Goal: Task Accomplishment & Management: Use online tool/utility

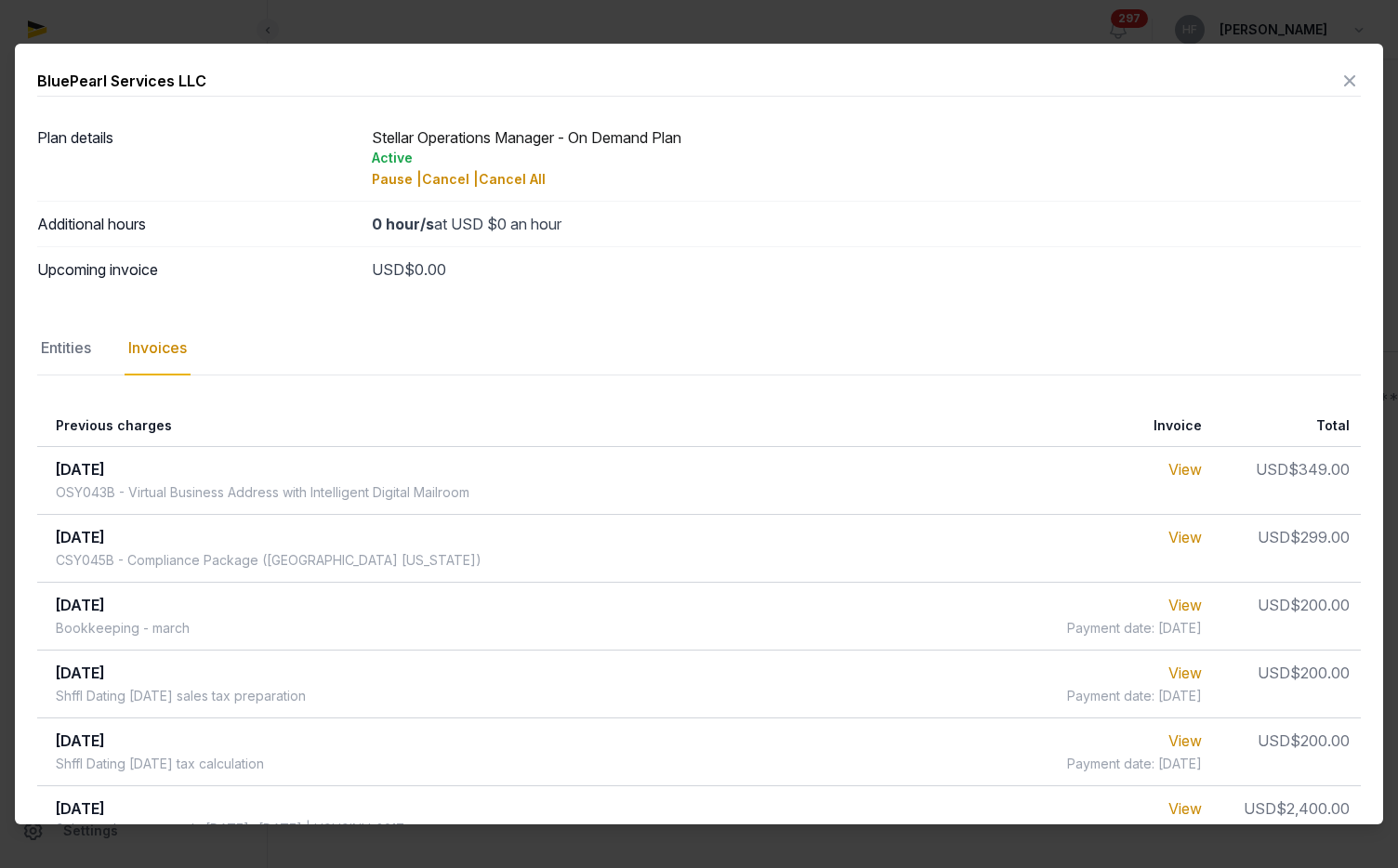
scroll to position [51, 0]
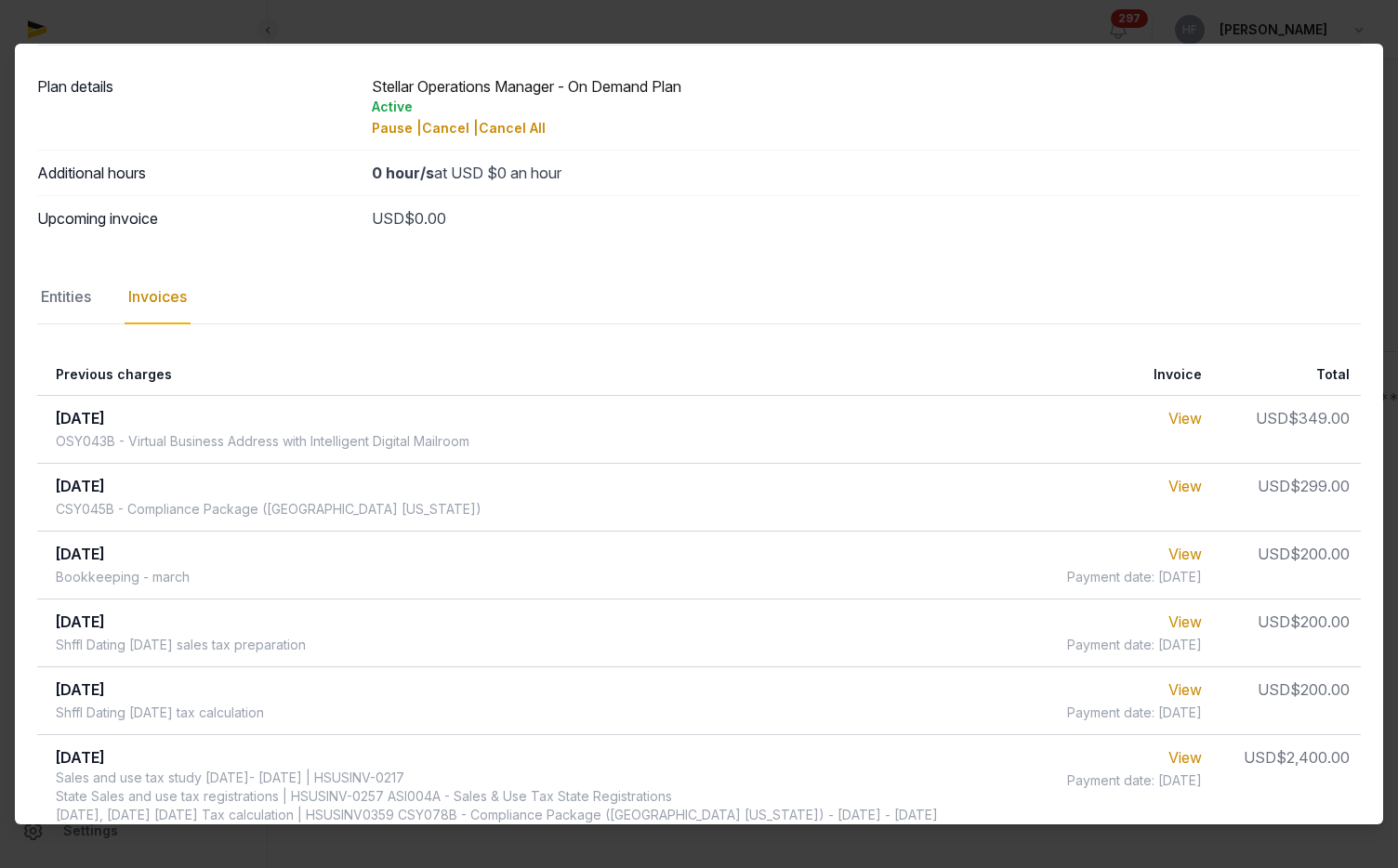
click at [1167, 219] on div "USD $0.00" at bounding box center [866, 219] width 989 height 23
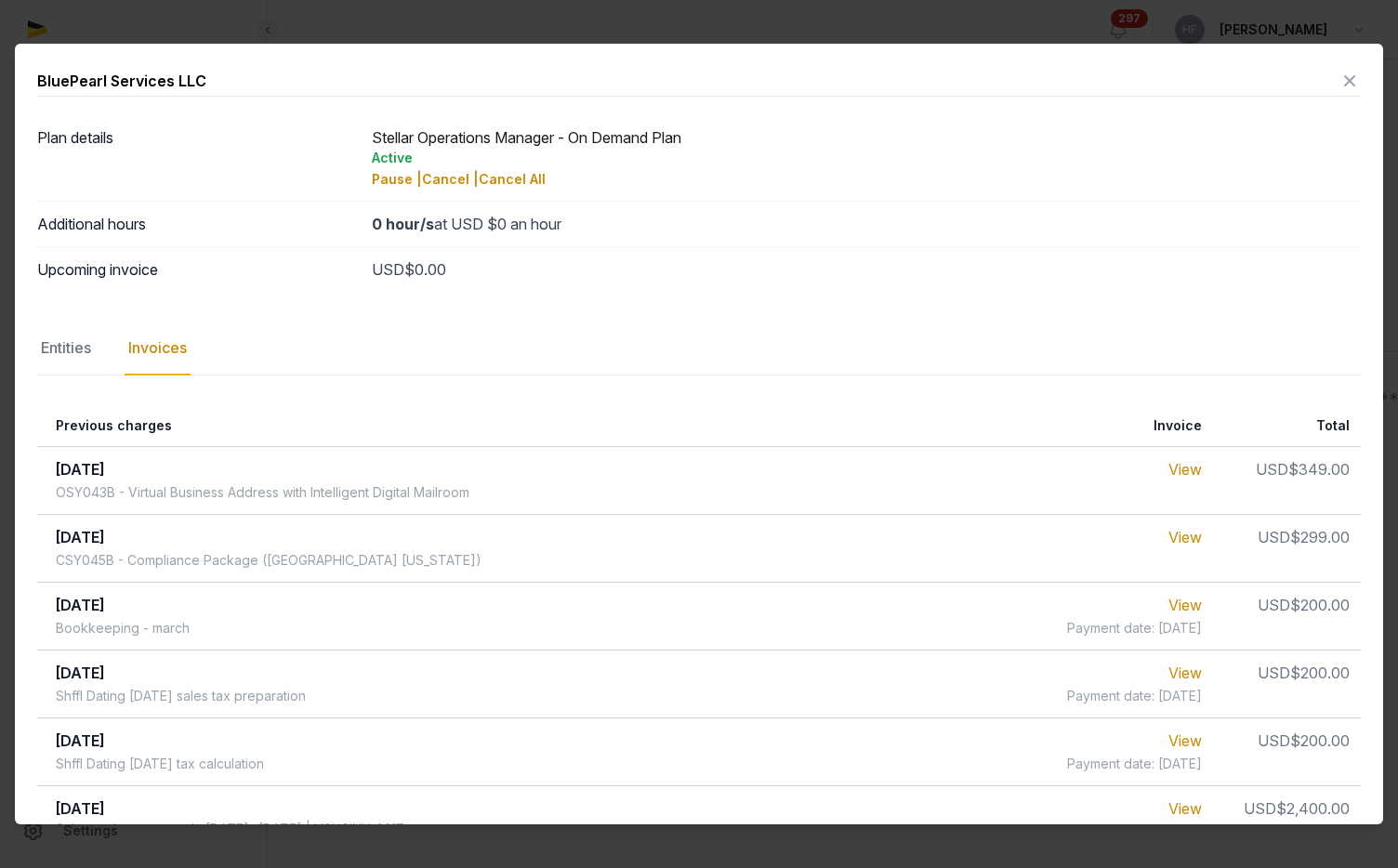
click at [1346, 83] on icon at bounding box center [1350, 81] width 23 height 30
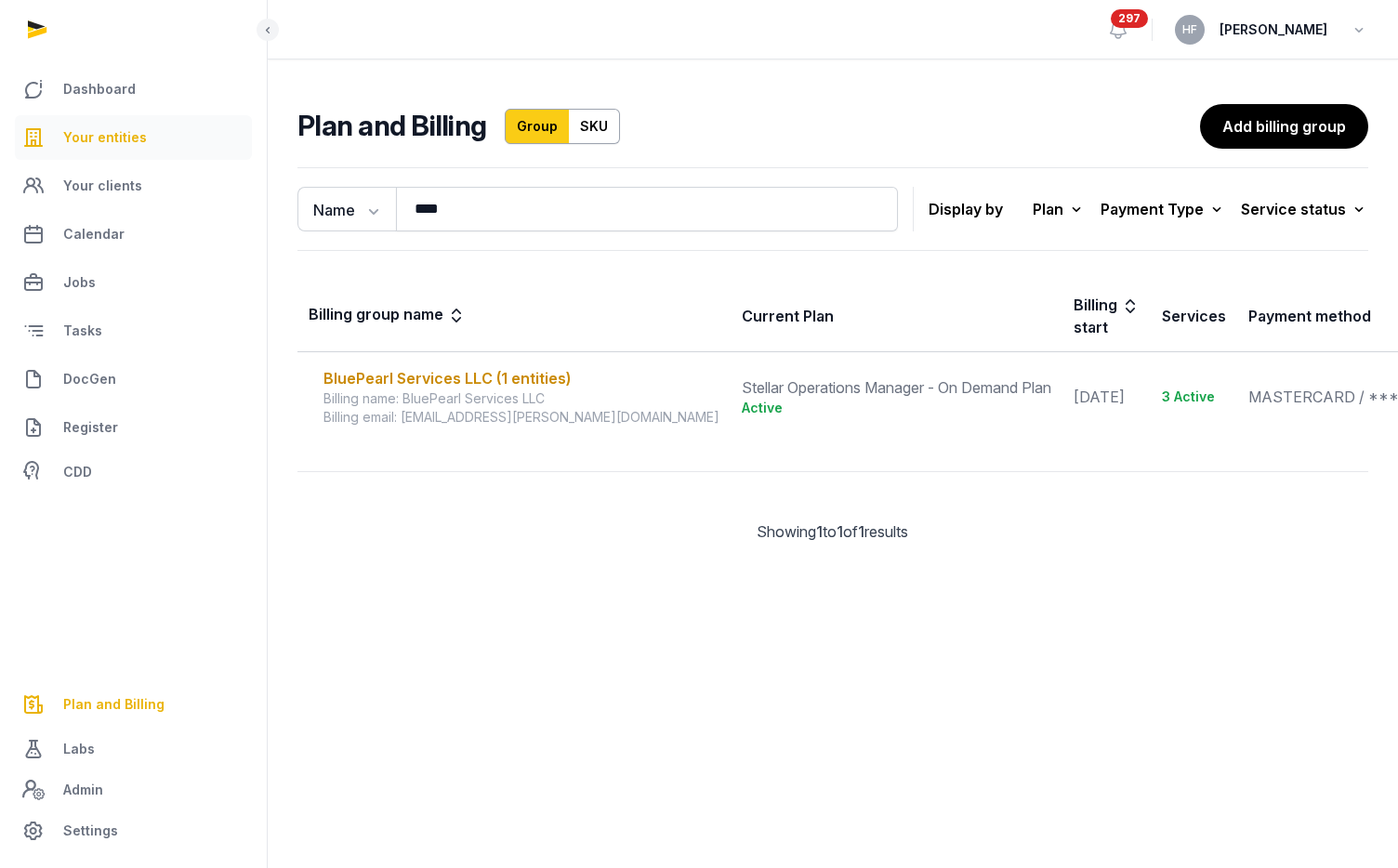
click at [149, 130] on link "Your entities" at bounding box center [133, 138] width 237 height 45
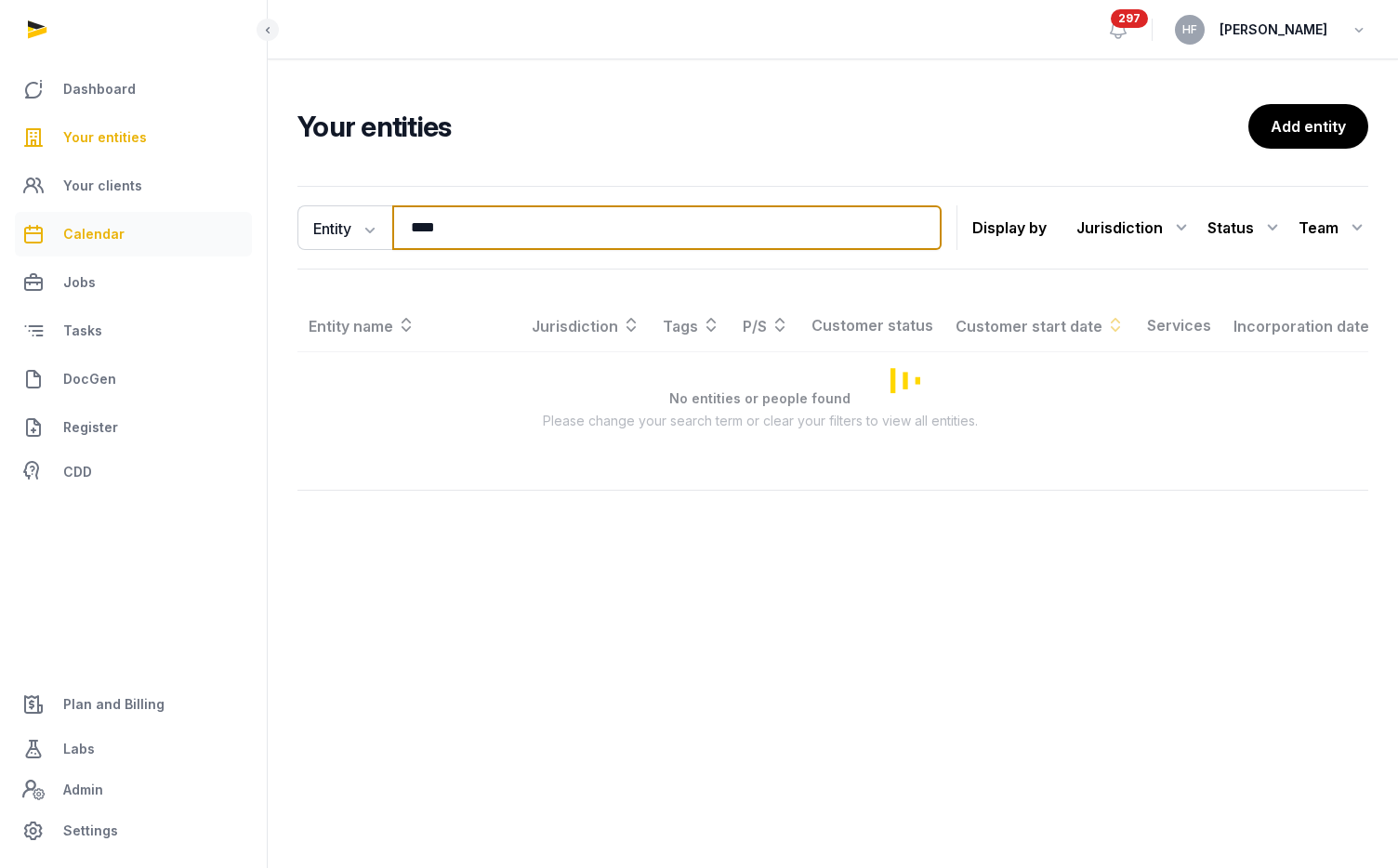
drag, startPoint x: 472, startPoint y: 236, endPoint x: 45, endPoint y: 235, distance: 427.0
click at [95, 231] on div "Dashboard Your entities Your clients Calendar Jobs Tasks DocGen Register CDD Pl…" at bounding box center [699, 434] width 1398 height 868
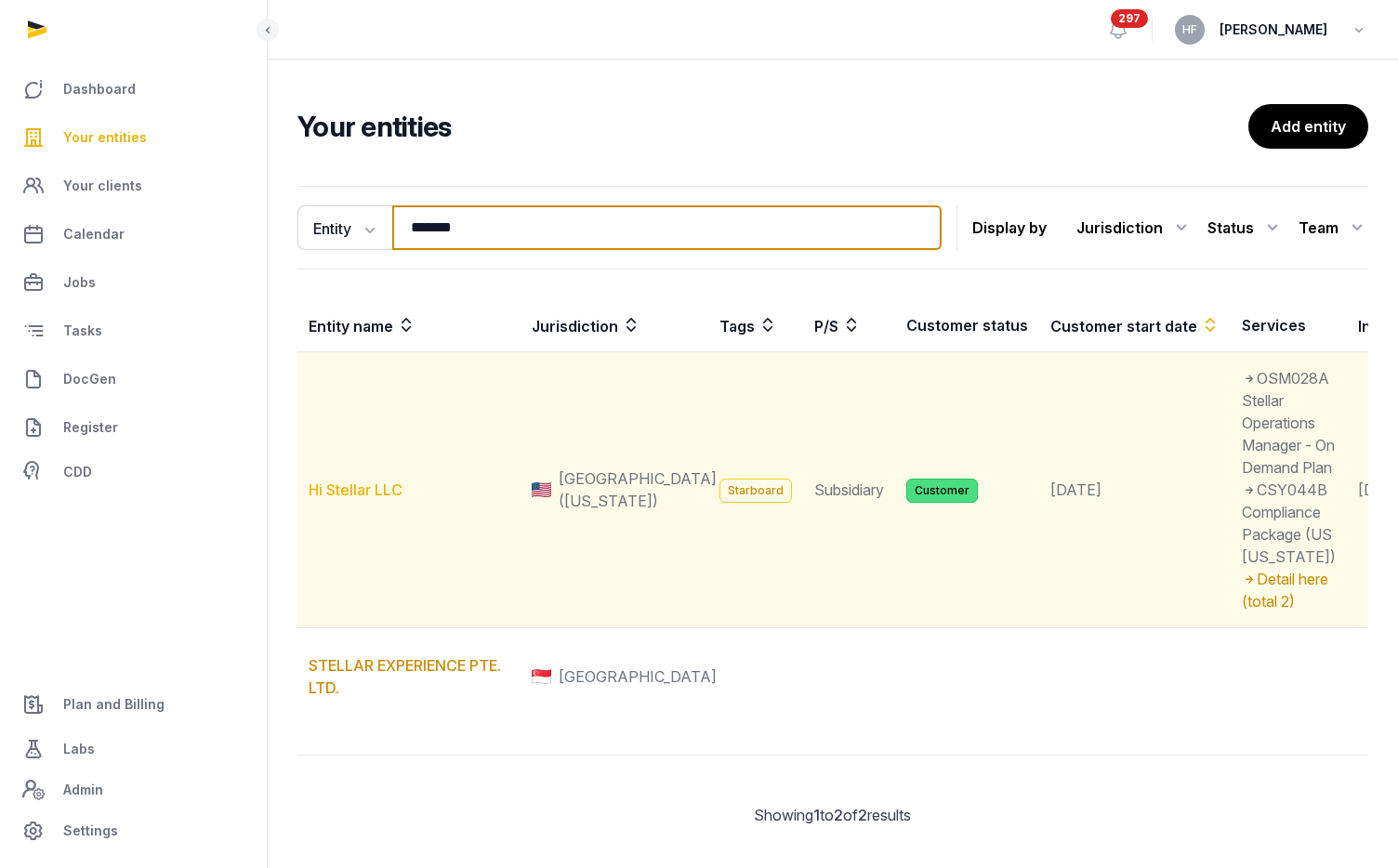
type input "*******"
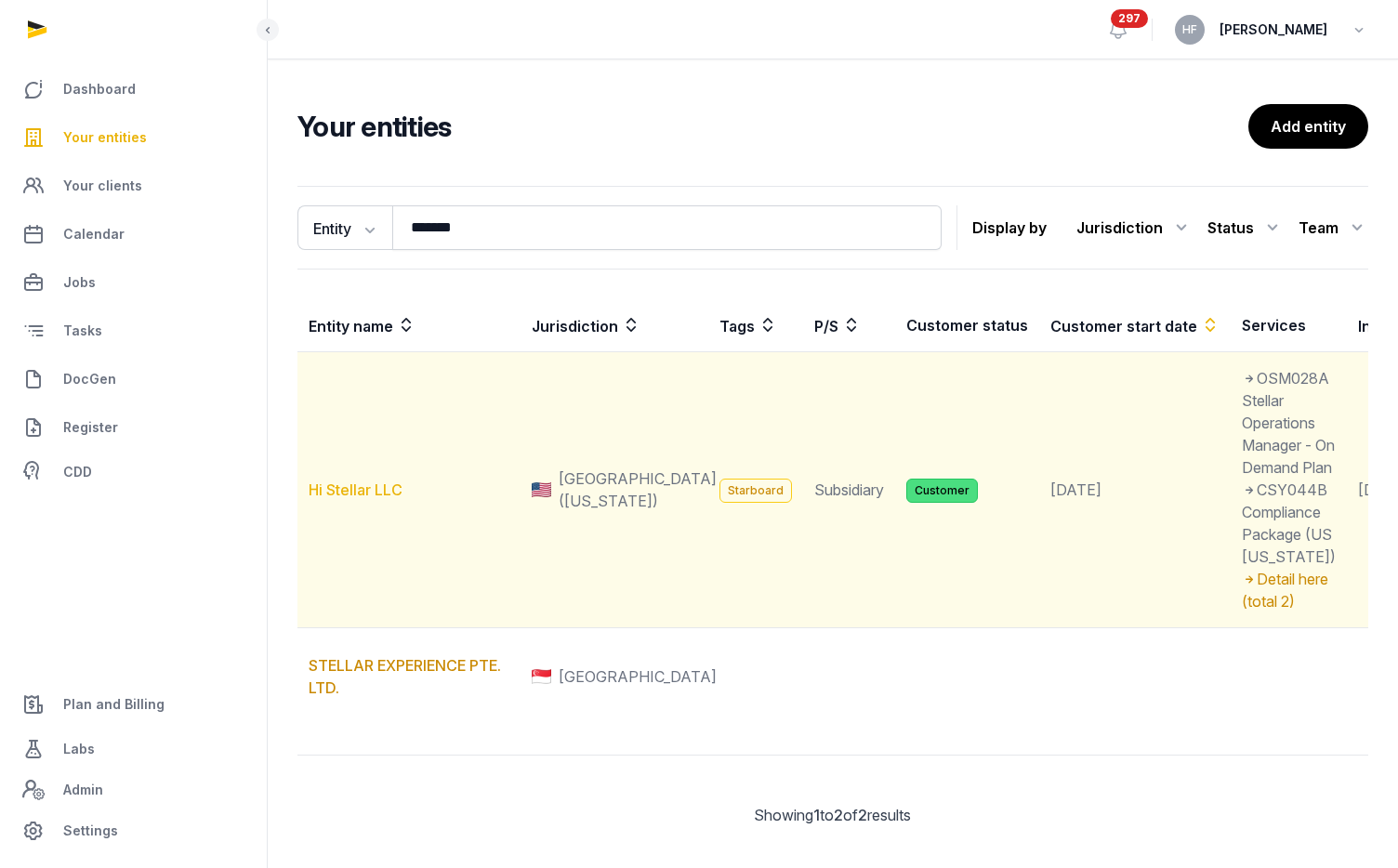
click at [365, 499] on link "Hi Stellar LLC" at bounding box center [356, 490] width 94 height 19
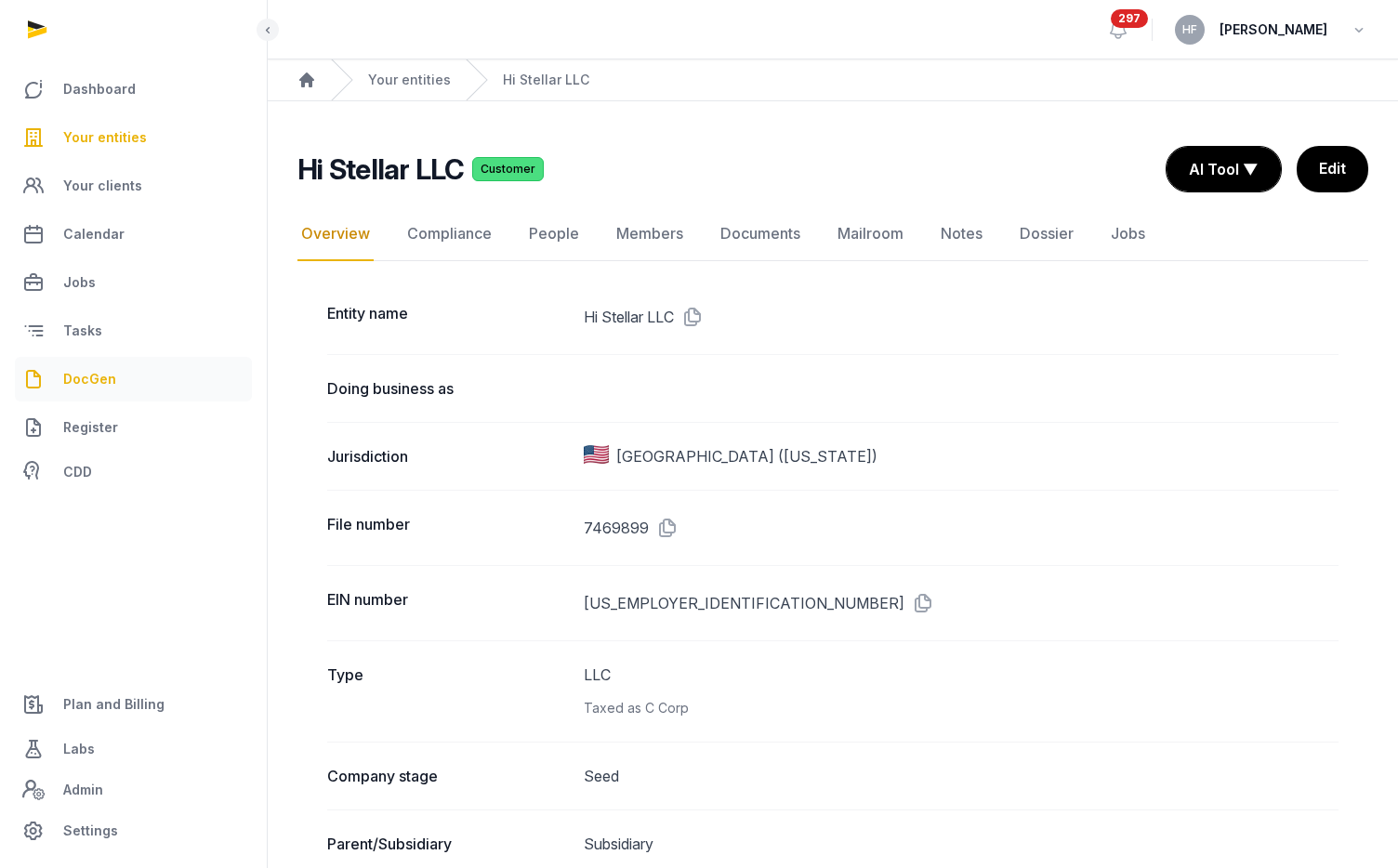
click at [112, 377] on span "DocGen" at bounding box center [89, 379] width 53 height 23
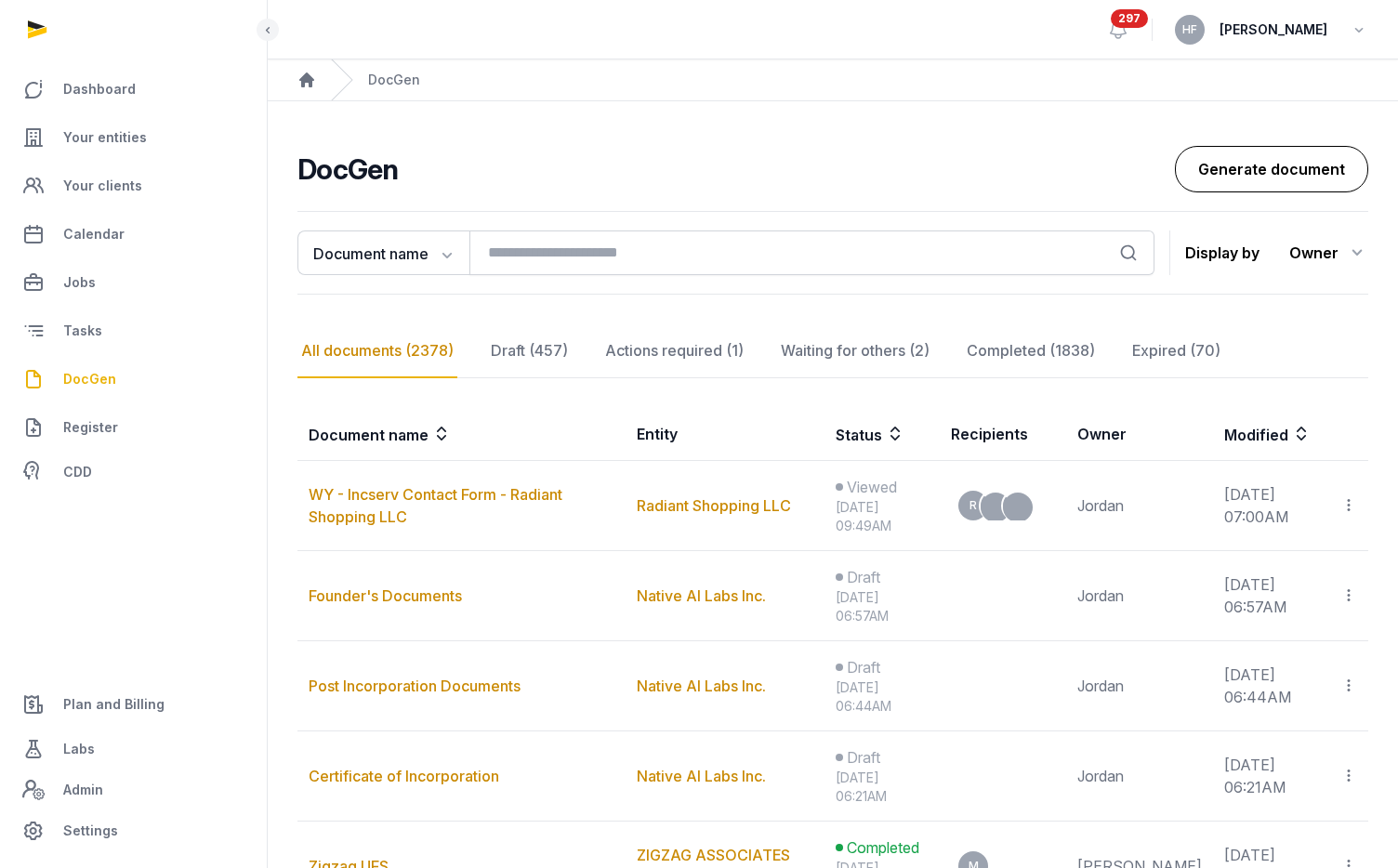
click at [1284, 149] on link "Generate document" at bounding box center [1271, 170] width 193 height 47
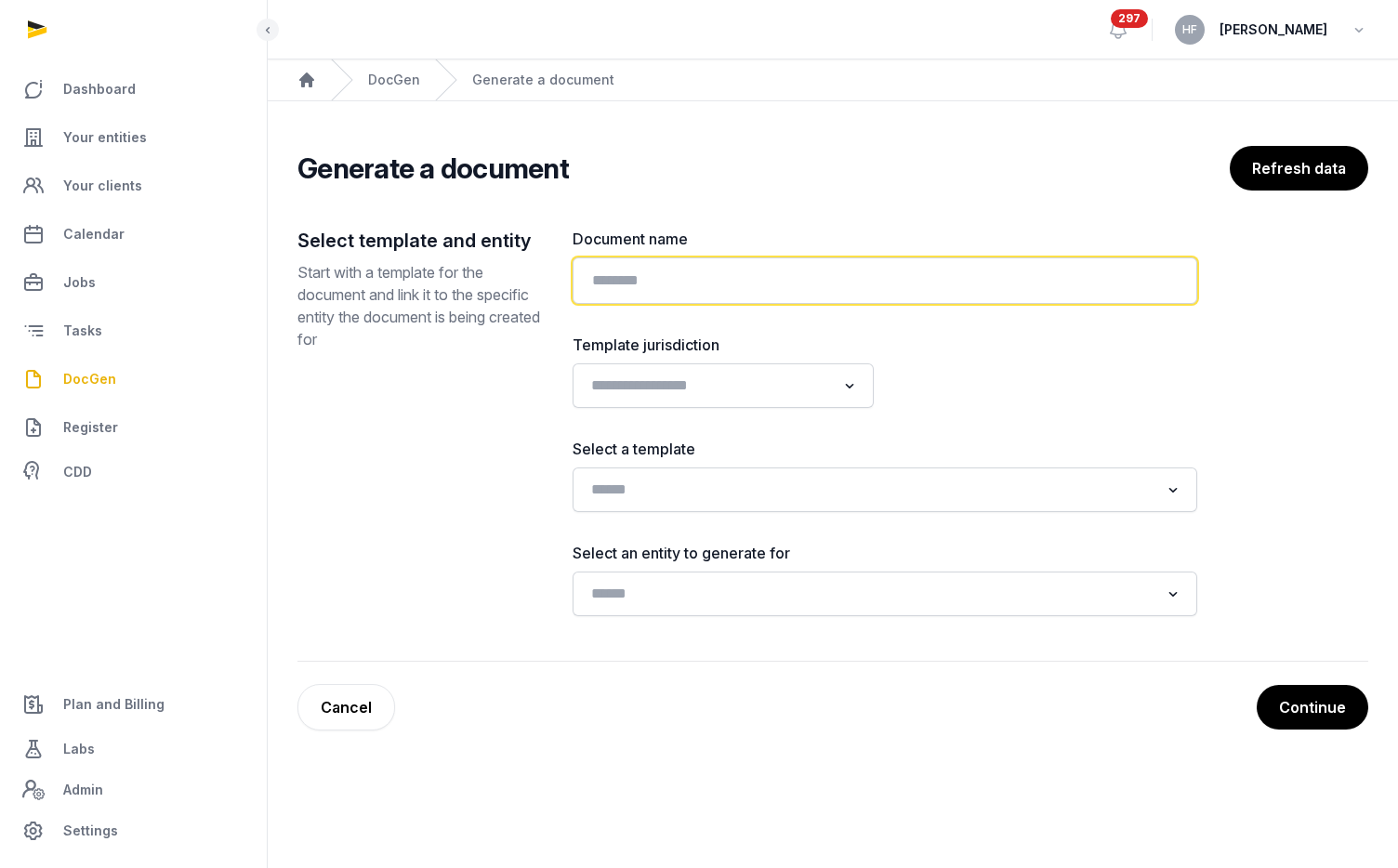
click at [742, 277] on input "text" at bounding box center [885, 281] width 625 height 47
type input "******"
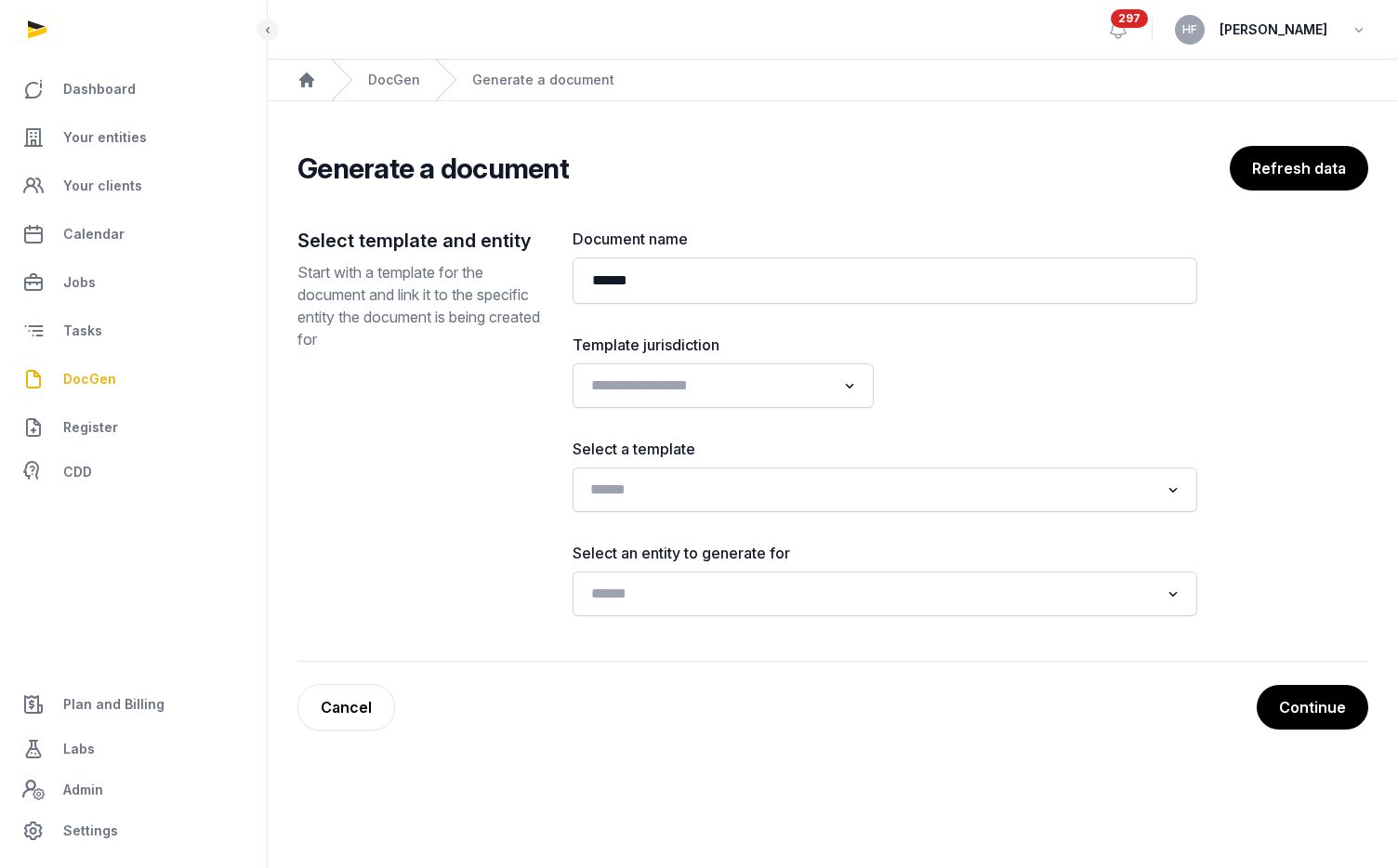
click at [732, 490] on input "Search for option" at bounding box center [871, 490] width 575 height 26
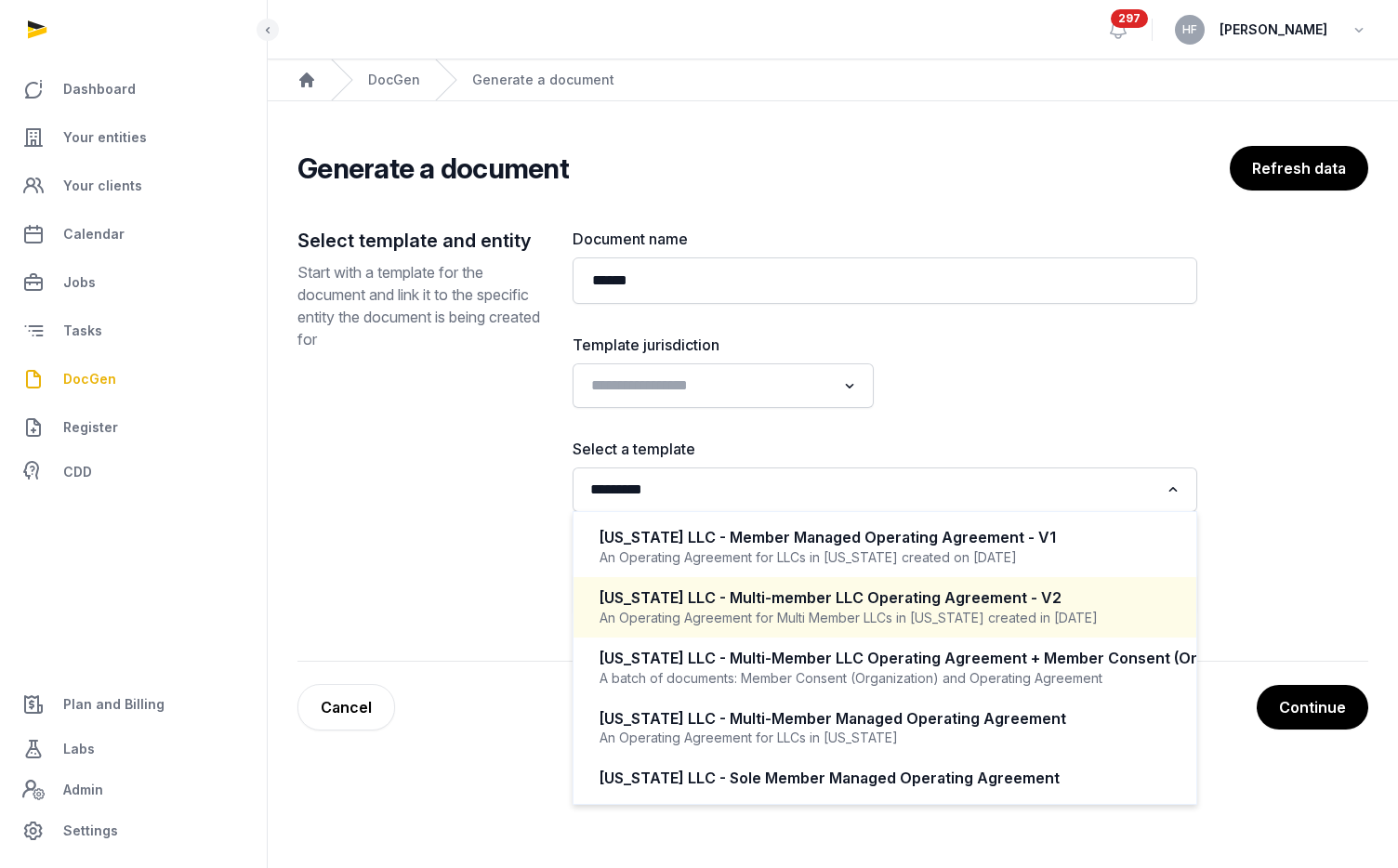
click at [824, 597] on div "[US_STATE] LLC - Multi-member LLC Operating Agreement - V2" at bounding box center [885, 598] width 570 height 22
type input "*********"
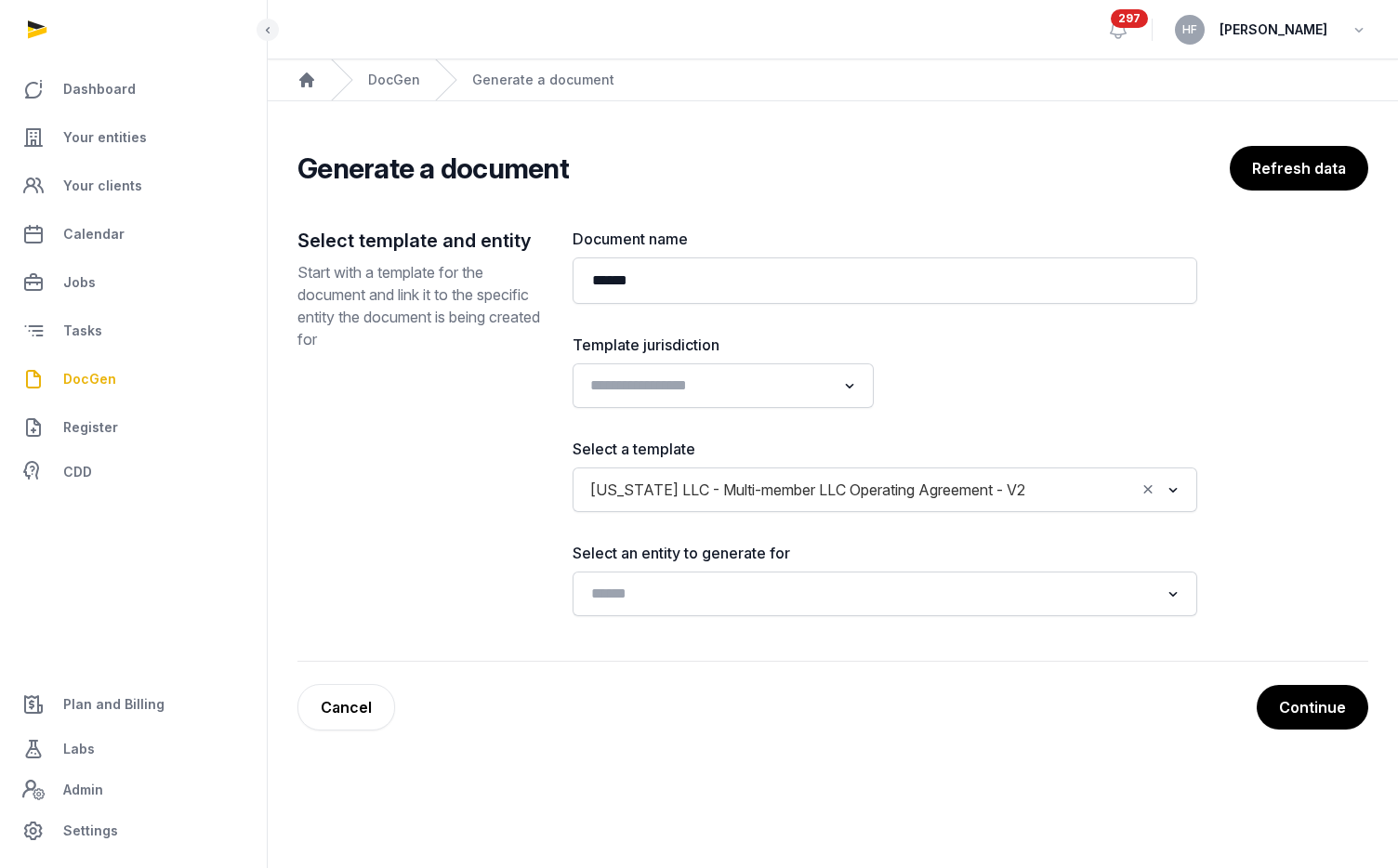
click at [725, 387] on input "Search for option" at bounding box center [709, 386] width 251 height 26
click at [668, 474] on li "[GEOGRAPHIC_DATA]" at bounding box center [722, 480] width 299 height 27
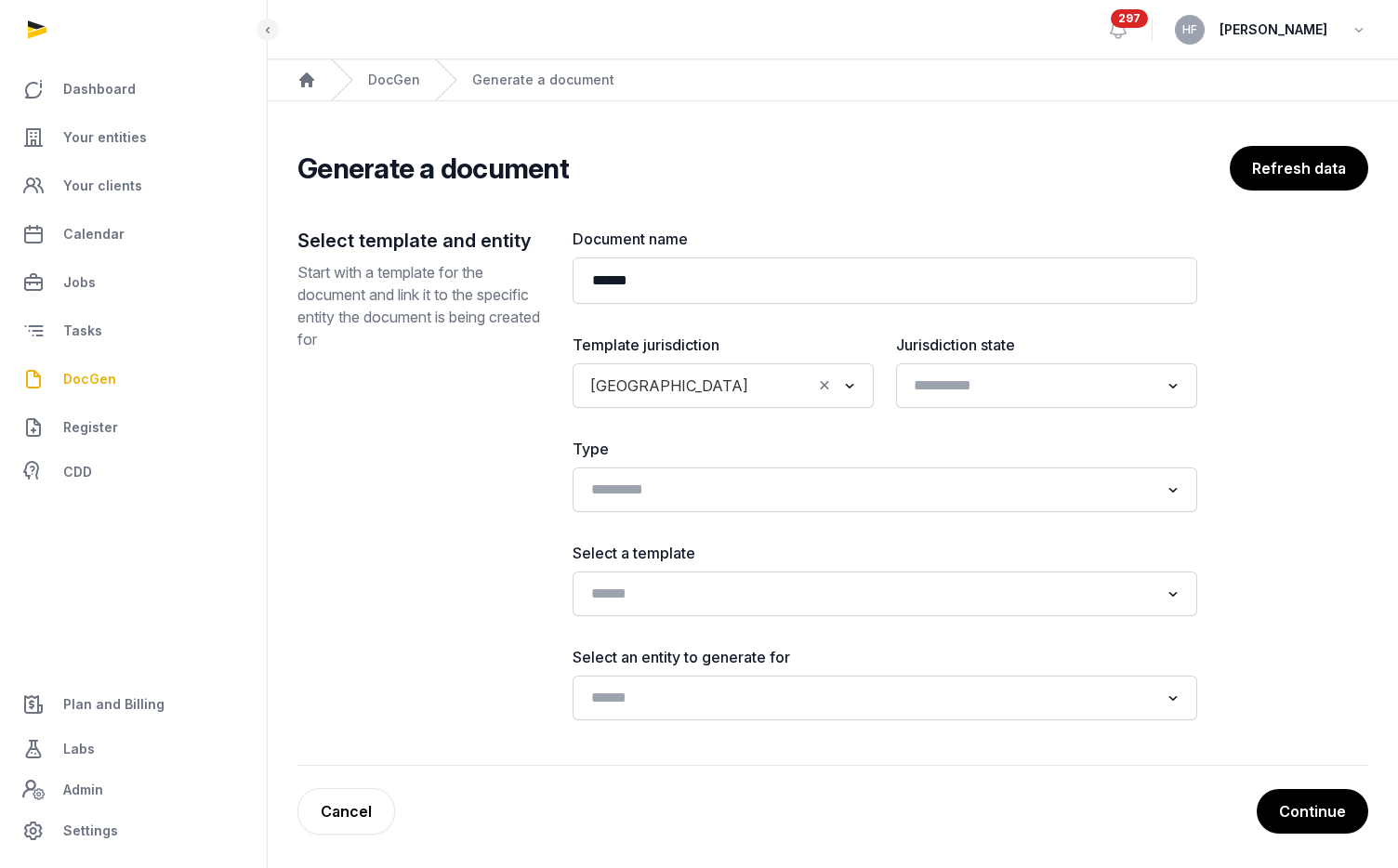
click at [972, 388] on input "Search for option" at bounding box center [1033, 386] width 251 height 26
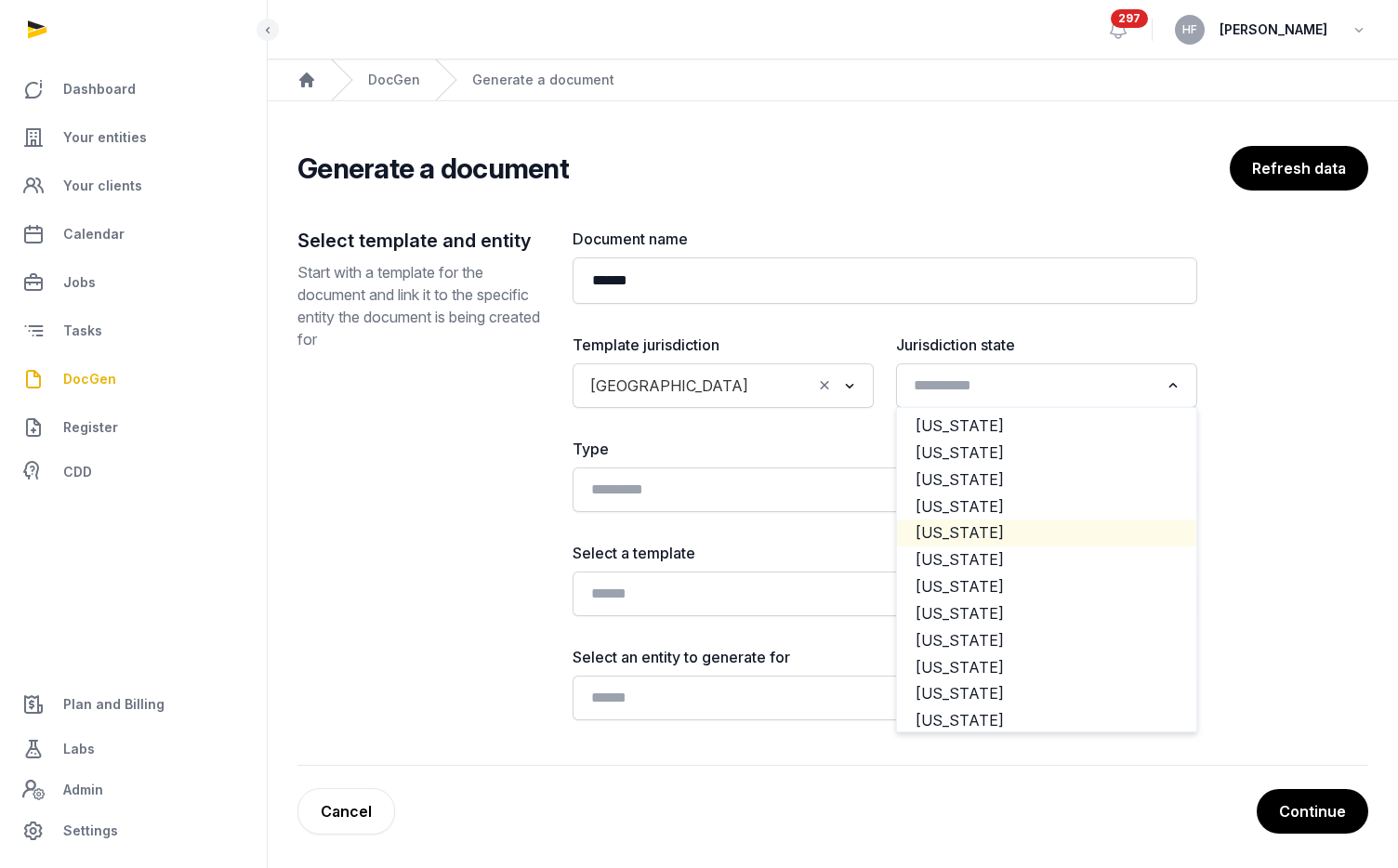
click at [951, 524] on li "[US_STATE]" at bounding box center [1046, 533] width 299 height 27
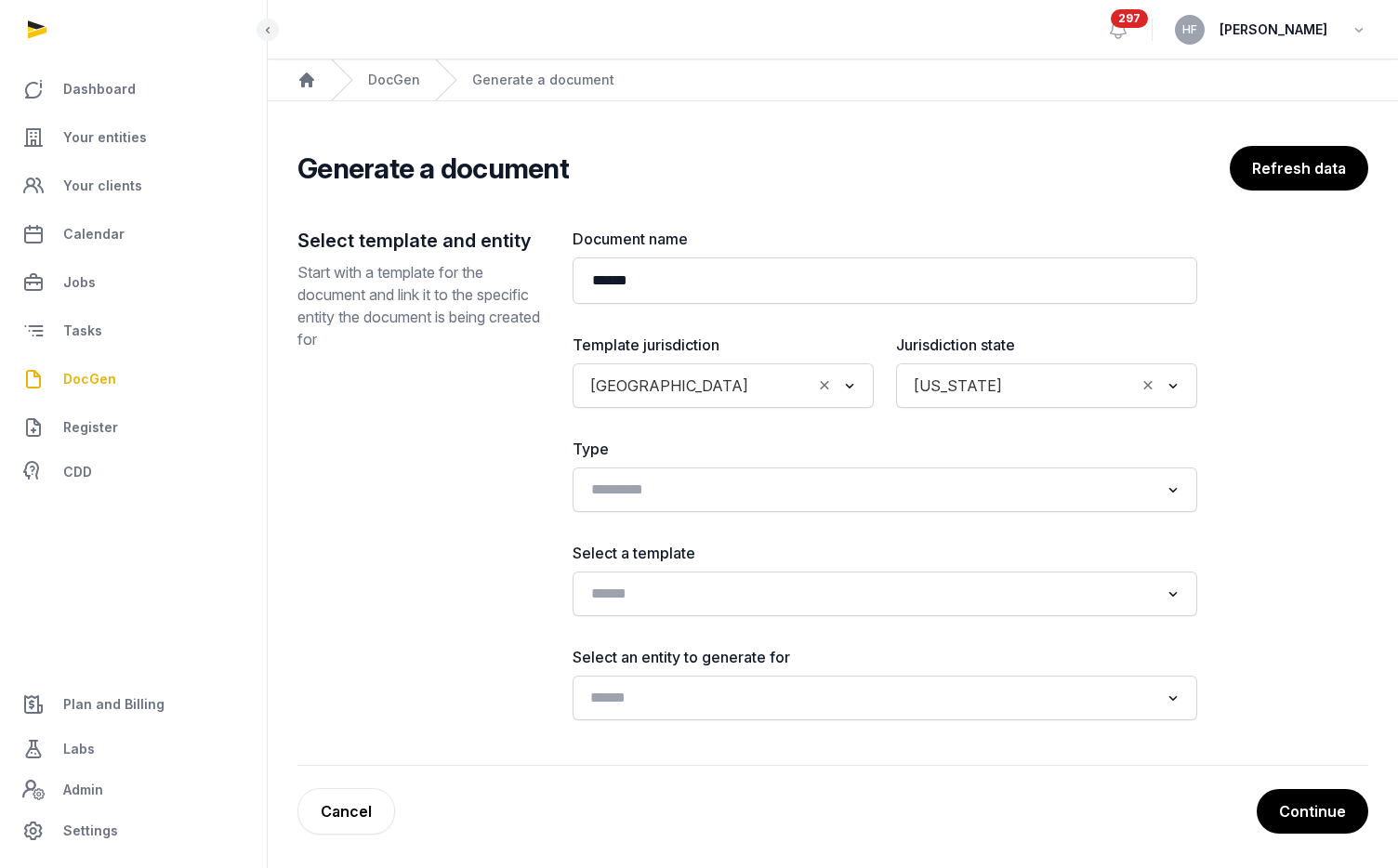
click at [722, 700] on input "Search for option" at bounding box center [871, 698] width 575 height 26
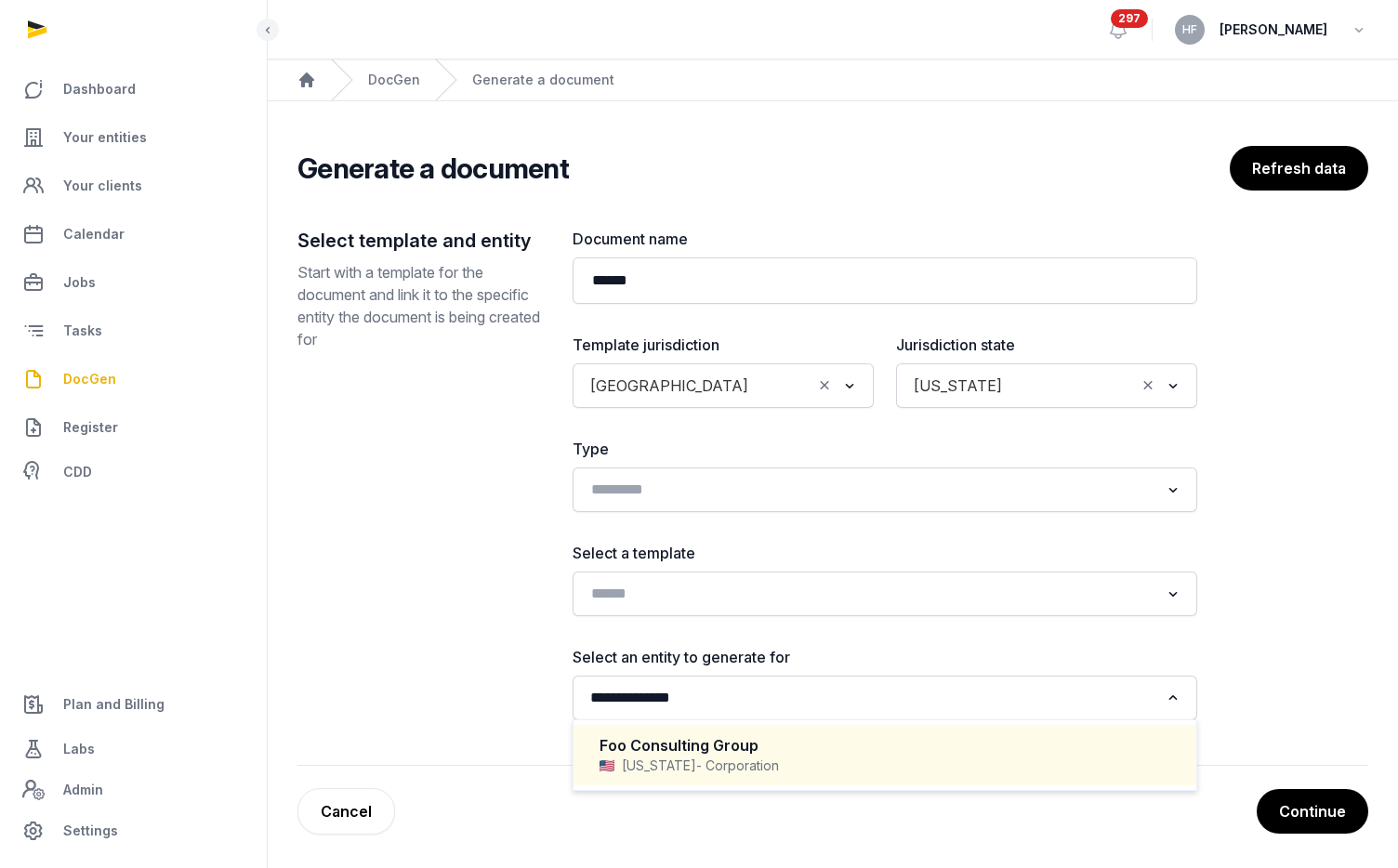
click at [733, 759] on span "- Corporation" at bounding box center [737, 766] width 83 height 19
type input "**********"
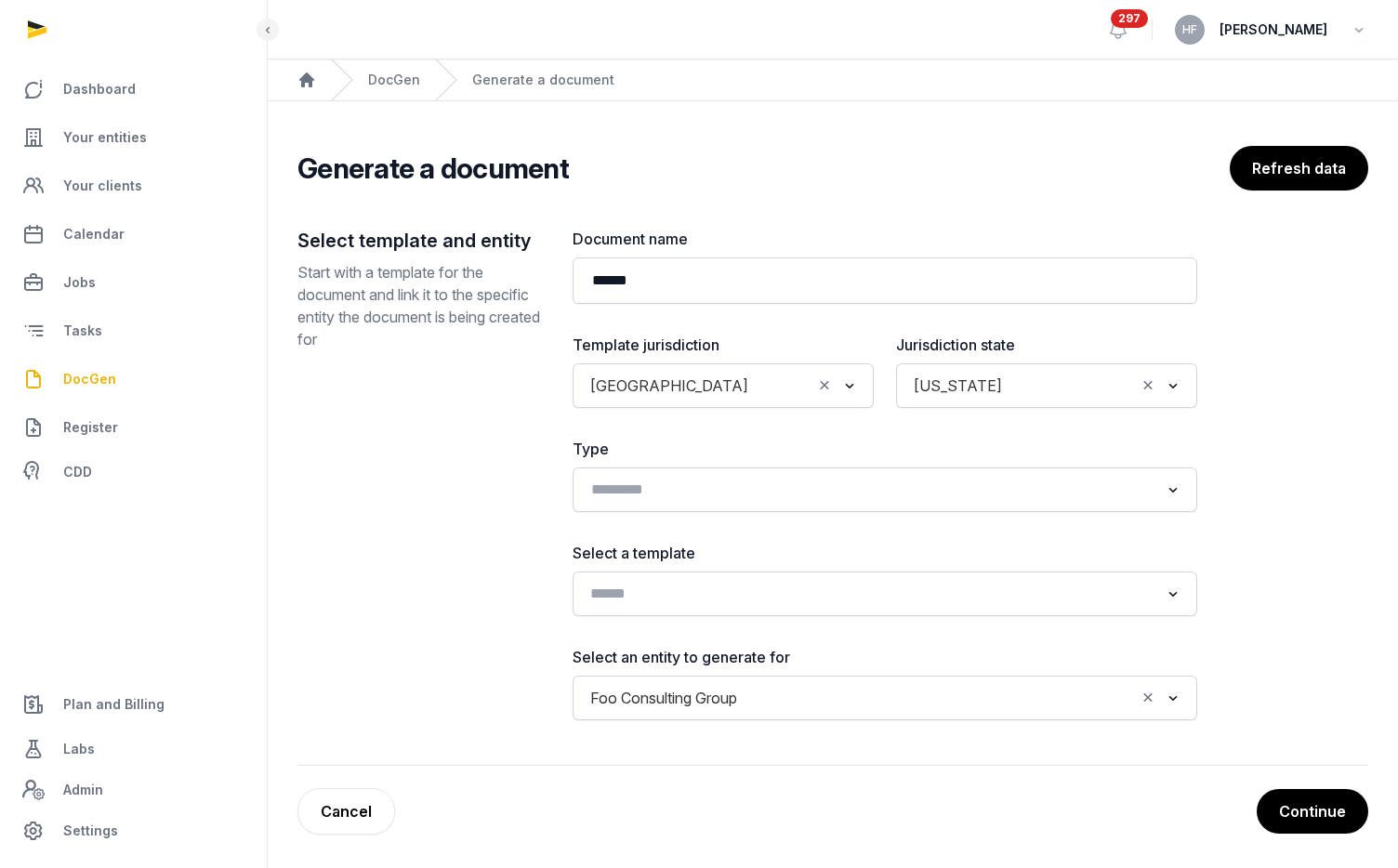
click at [723, 596] on input "Search for option" at bounding box center [871, 594] width 575 height 26
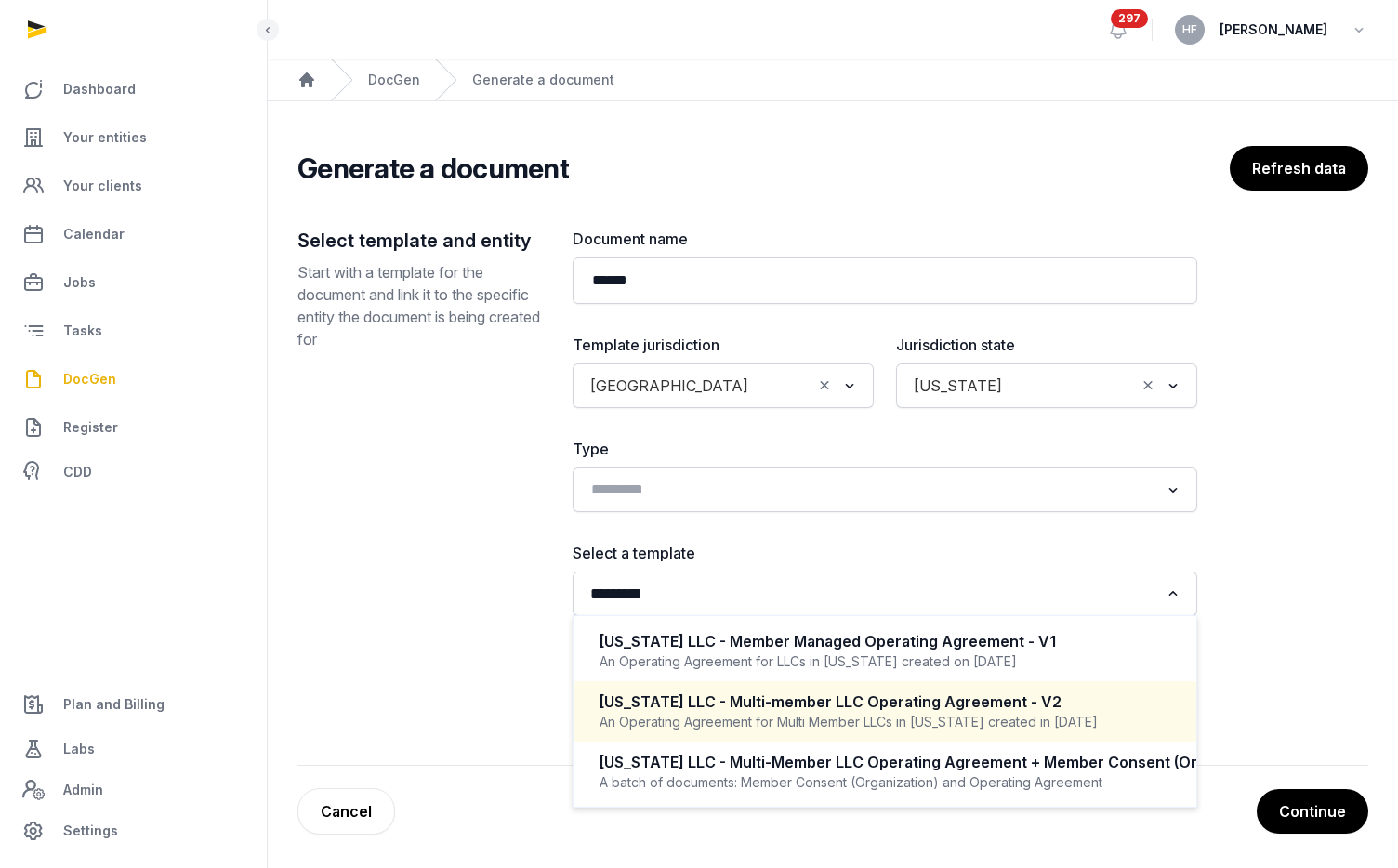
click at [953, 708] on div "[US_STATE] LLC - Multi-member LLC Operating Agreement - V2" at bounding box center [885, 702] width 570 height 22
type input "*********"
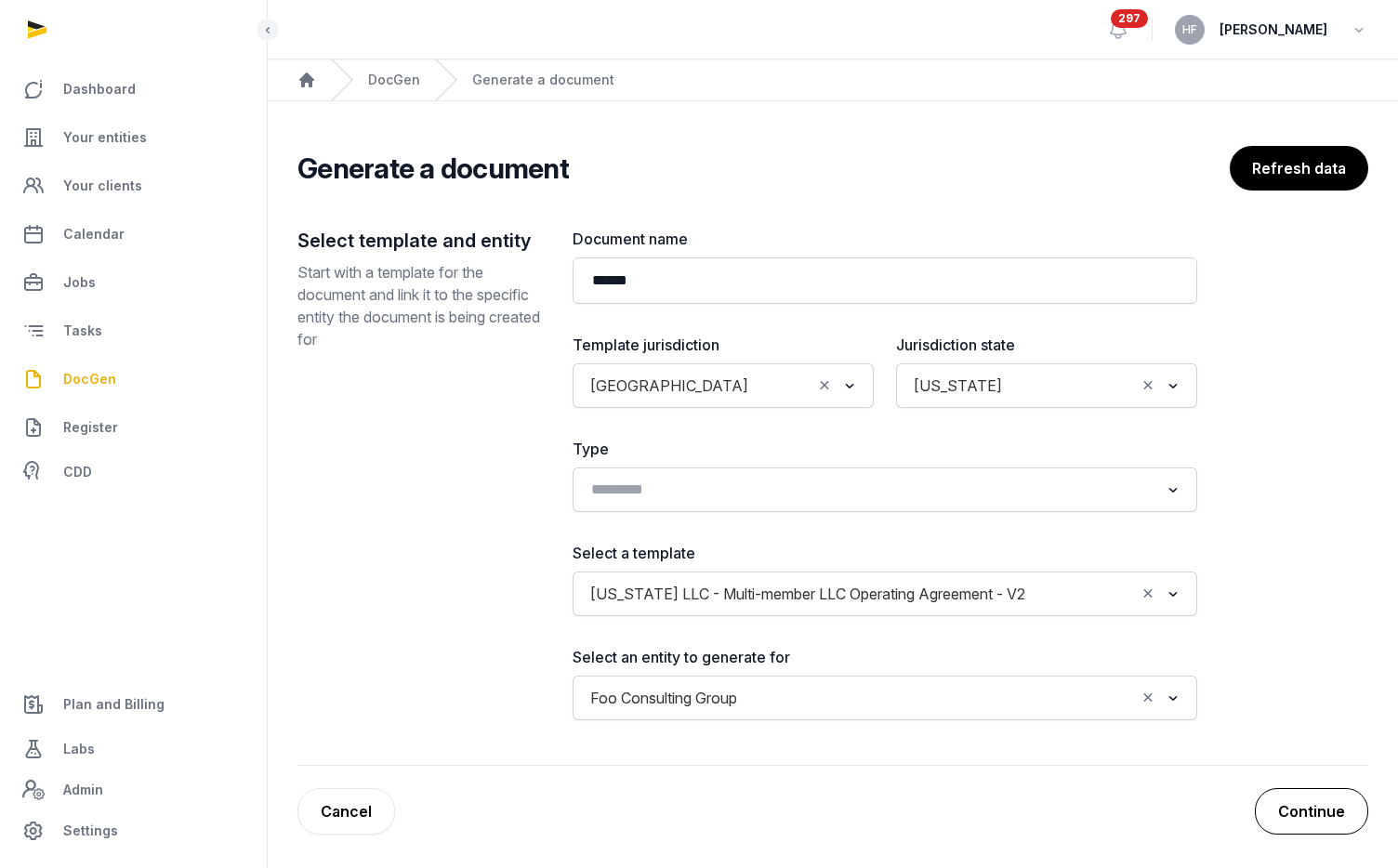
click at [1301, 789] on button "Continue" at bounding box center [1312, 812] width 114 height 47
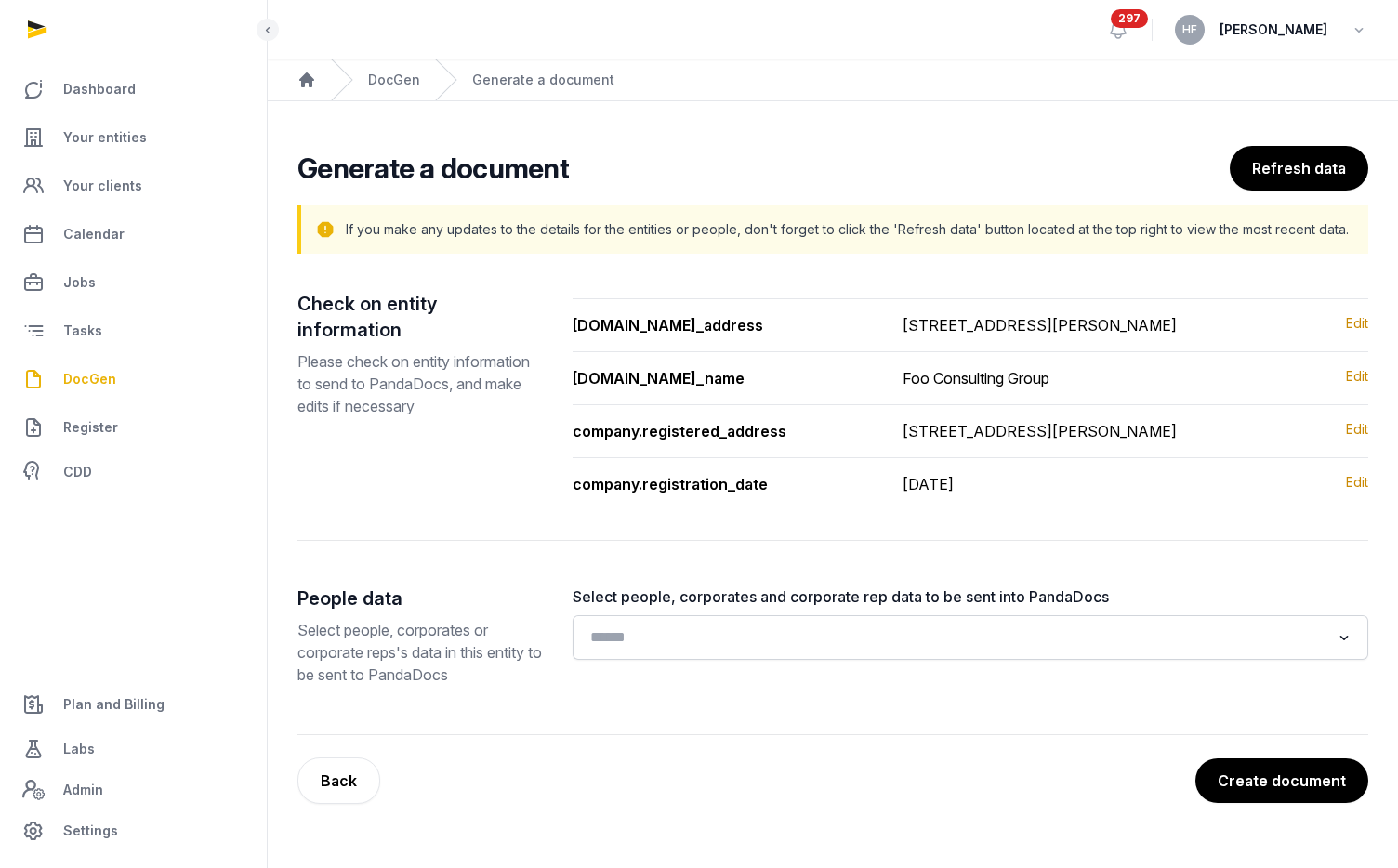
click at [737, 651] on input "Search for option" at bounding box center [957, 638] width 747 height 26
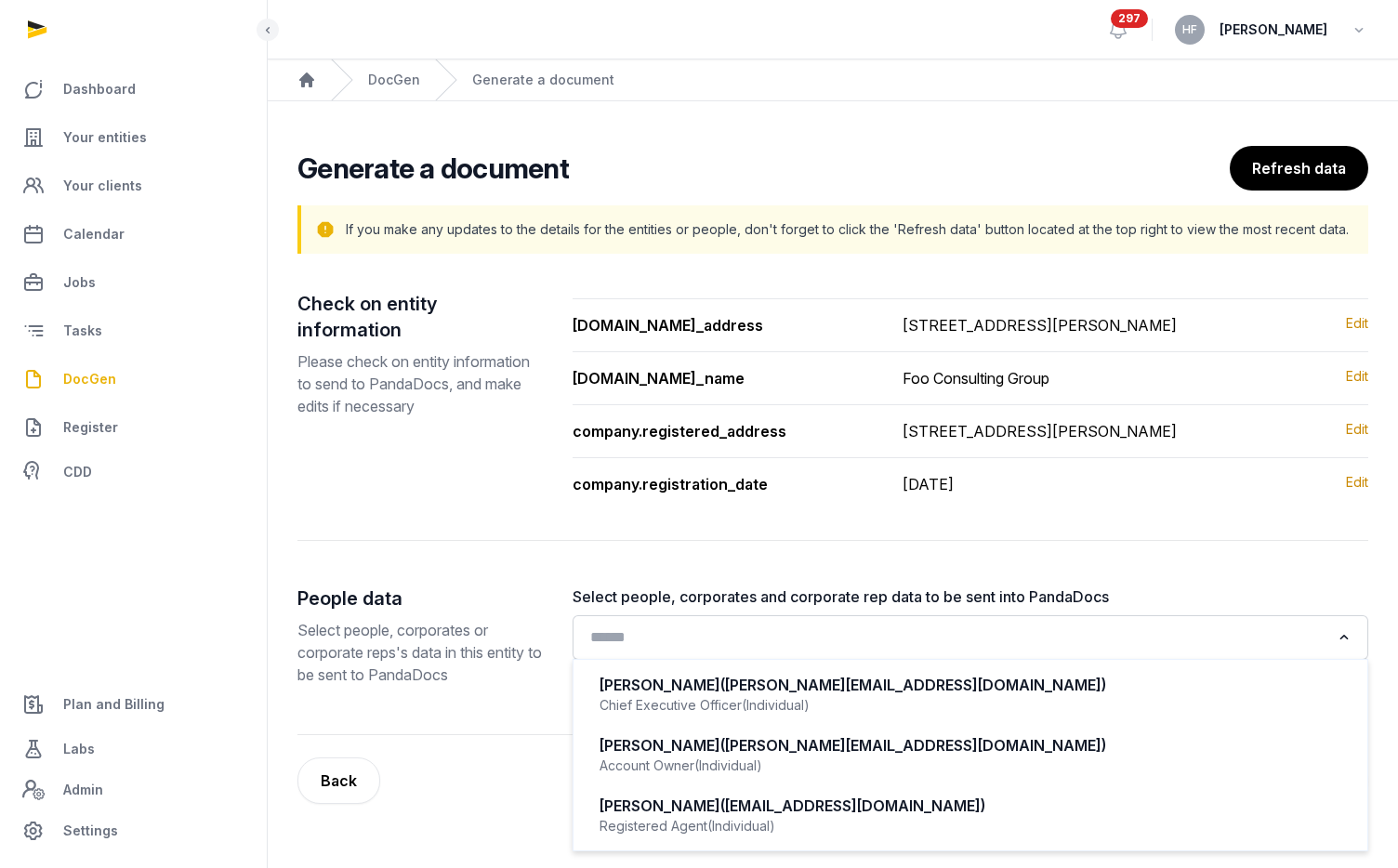
scroll to position [28, 0]
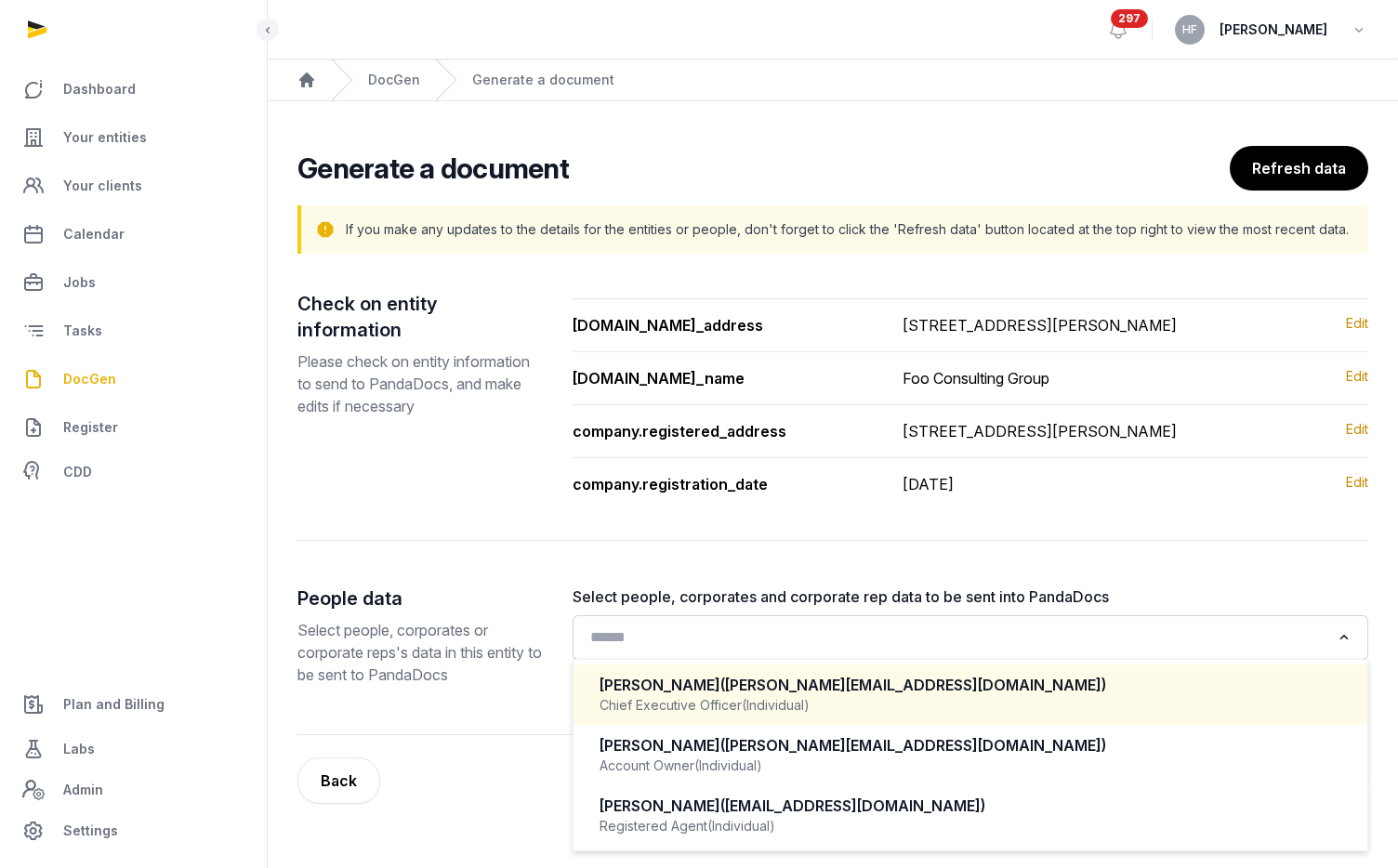
click at [780, 694] on span "([PERSON_NAME][EMAIL_ADDRESS][DOMAIN_NAME])" at bounding box center [913, 685] width 386 height 19
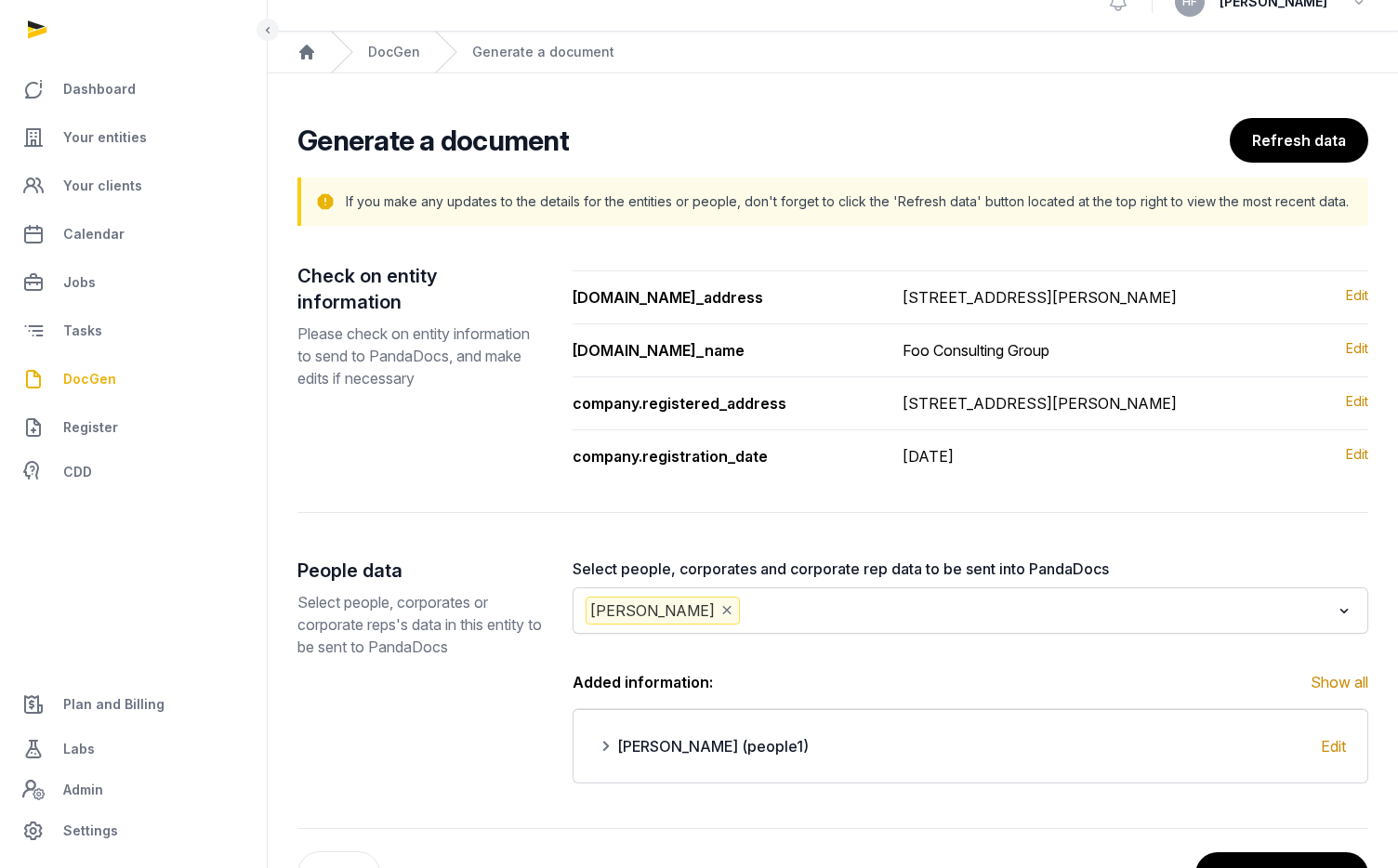
scroll to position [140, 0]
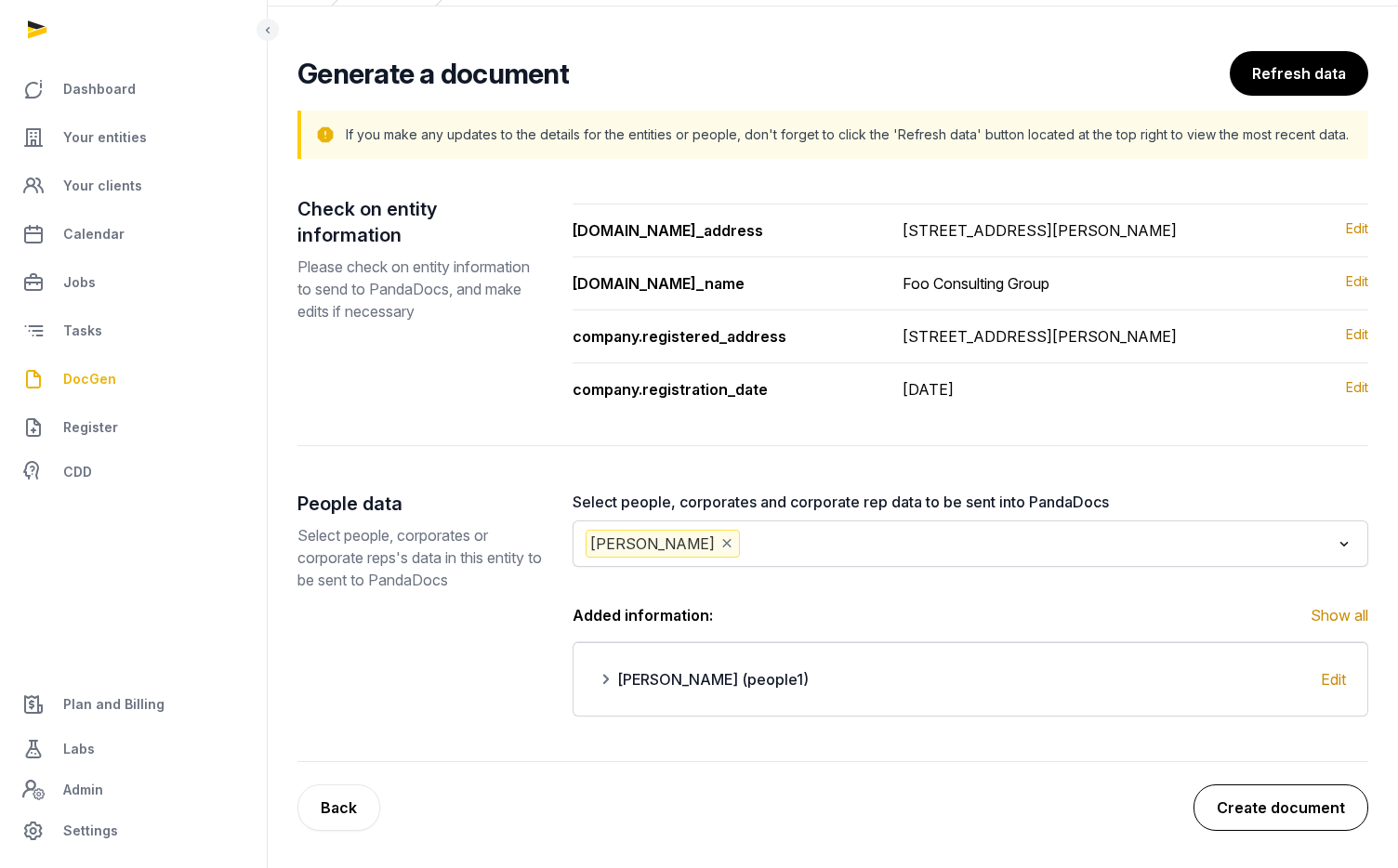
click at [1273, 794] on button "Create document" at bounding box center [1281, 808] width 175 height 47
